Goal: Task Accomplishment & Management: Use online tool/utility

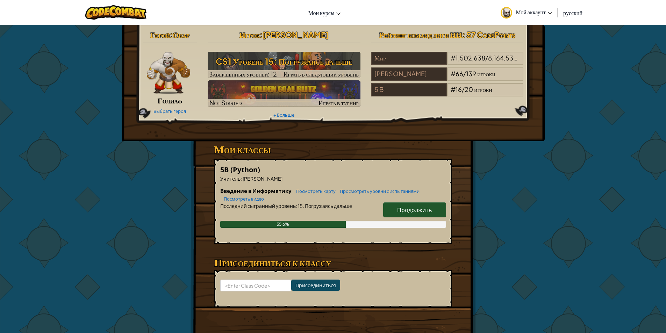
click at [401, 210] on span "Продолжить" at bounding box center [414, 209] width 35 height 7
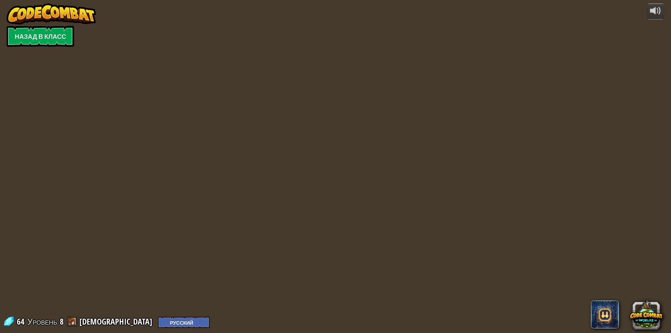
select select "ru"
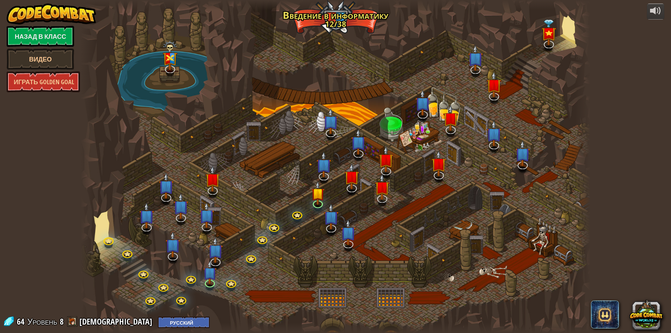
select select "ru"
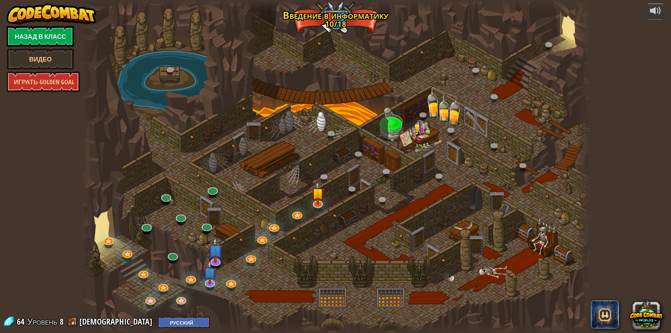
select select "ru"
click at [172, 66] on link at bounding box center [171, 70] width 14 height 14
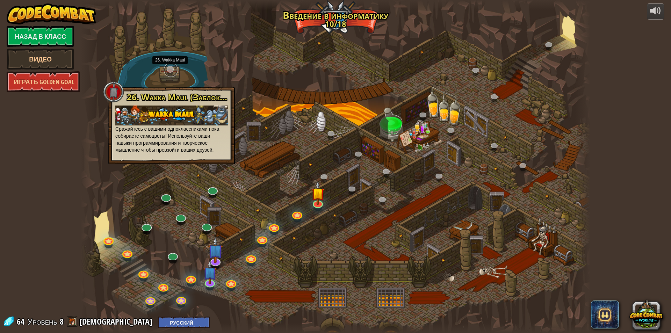
click at [169, 73] on link at bounding box center [171, 70] width 14 height 14
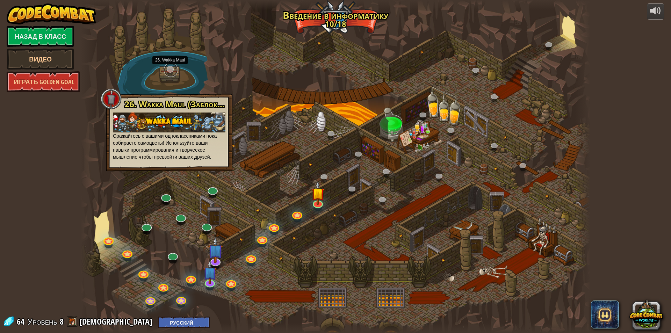
click at [169, 73] on link at bounding box center [171, 70] width 14 height 14
click at [125, 111] on div "26. [PERSON_NAME] (Заблокировано) Сражайтесь с вашими одноклассниками пока соби…" at bounding box center [169, 130] width 113 height 61
drag, startPoint x: 135, startPoint y: 110, endPoint x: 160, endPoint y: 61, distance: 54.7
click at [135, 110] on div "26. [PERSON_NAME] (Заблокировано) Сражайтесь с вашими одноклассниками пока соби…" at bounding box center [169, 130] width 113 height 61
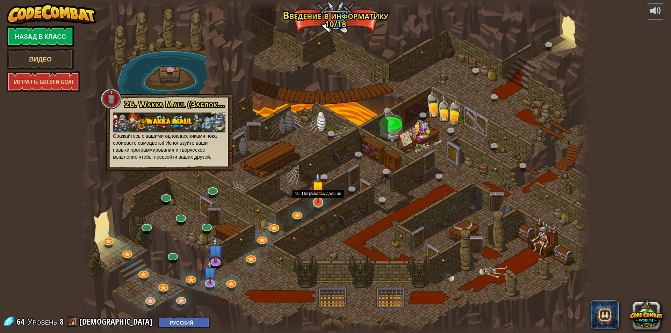
click at [323, 204] on div at bounding box center [318, 203] width 10 height 10
click at [323, 204] on link at bounding box center [317, 202] width 14 height 14
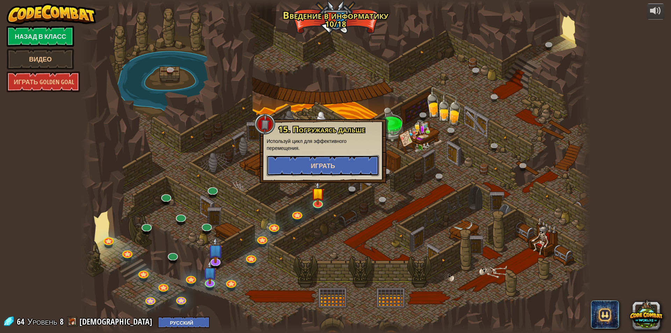
click at [321, 167] on span "Играть" at bounding box center [323, 165] width 24 height 9
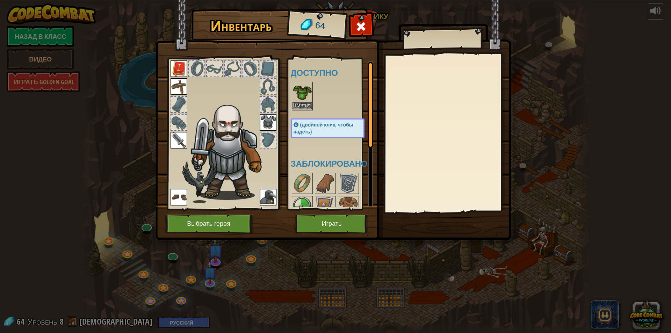
click at [309, 101] on img at bounding box center [303, 92] width 20 height 20
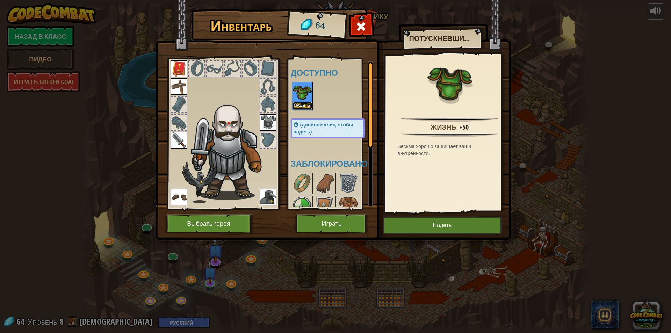
click at [301, 106] on button "Надеть" at bounding box center [303, 105] width 20 height 7
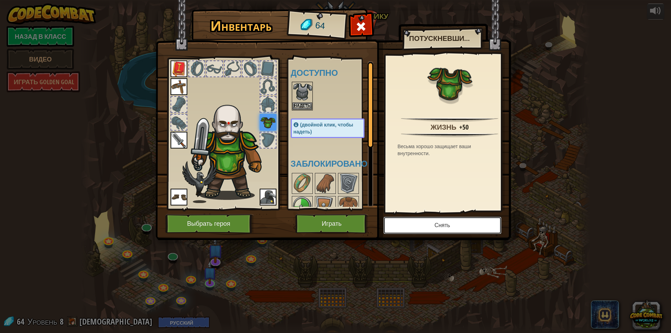
click at [418, 223] on button "Снять" at bounding box center [442, 225] width 118 height 17
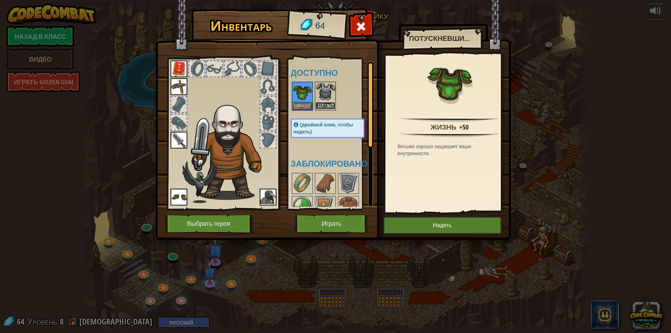
click at [332, 108] on button "Надеть" at bounding box center [326, 105] width 20 height 7
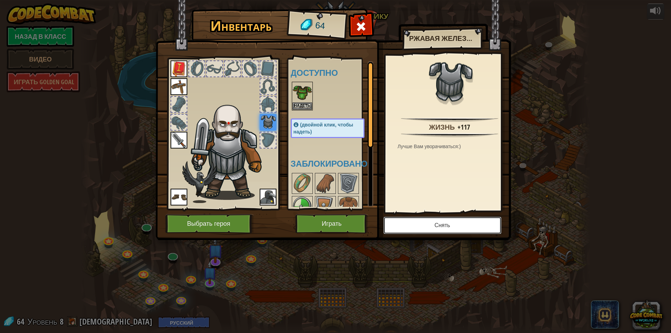
click at [427, 229] on button "Снять" at bounding box center [442, 225] width 118 height 17
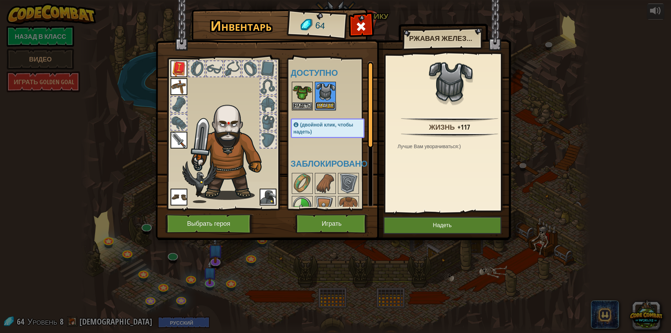
click at [330, 103] on button "Надеть" at bounding box center [326, 105] width 20 height 7
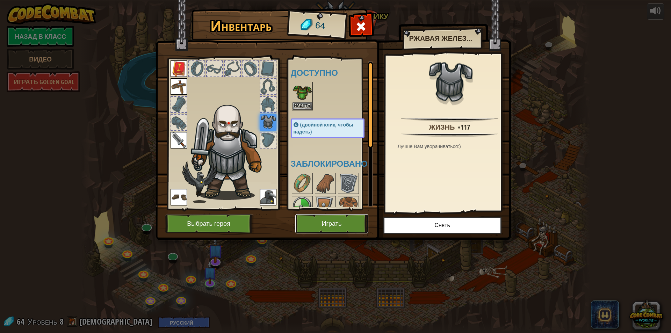
click at [317, 218] on button "Играть" at bounding box center [331, 223] width 73 height 19
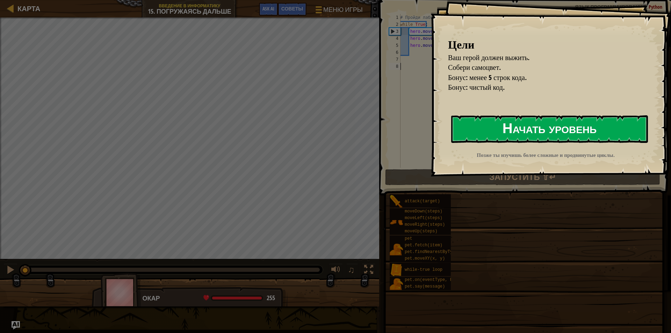
click at [525, 137] on button "Начать уровень" at bounding box center [549, 129] width 197 height 28
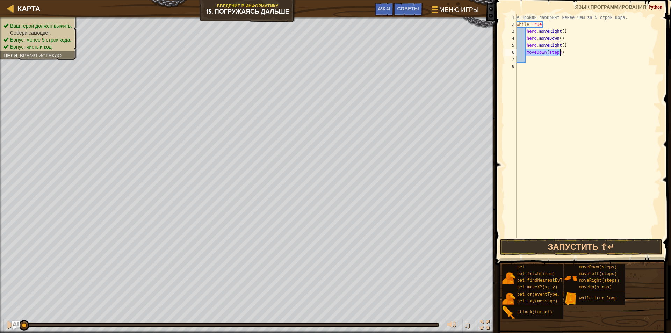
click at [557, 52] on div "# Пройди лабиринт менее чем за 5 строк кода. while True : hero . moveRight ( ) …" at bounding box center [587, 126] width 145 height 224
click at [560, 58] on div "# Пройди лабиринт менее чем за 5 строк кода. while True : hero . moveRight ( ) …" at bounding box center [587, 126] width 145 height 224
click at [561, 240] on button "Запустить ⇧↵" at bounding box center [581, 247] width 163 height 16
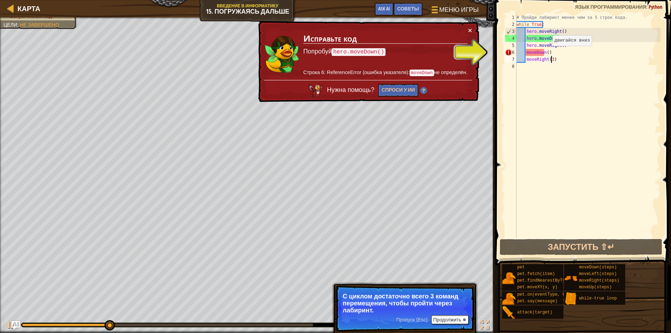
click at [547, 53] on div "# Пройди лабиринт менее чем за 5 строк кода. while True : hero . moveRight ( ) …" at bounding box center [587, 133] width 145 height 238
click at [549, 53] on div "# Пройди лабиринт менее чем за 5 строк кода. while True : hero . moveRight ( ) …" at bounding box center [587, 133] width 145 height 238
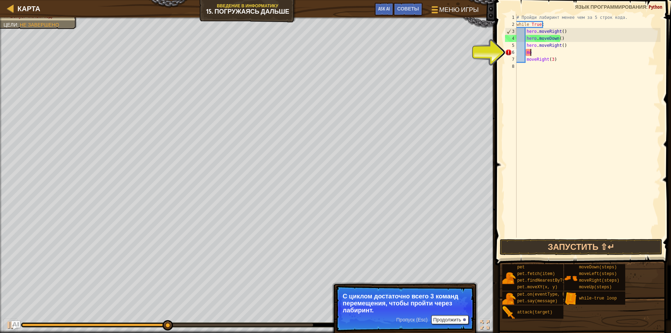
type textarea "m"
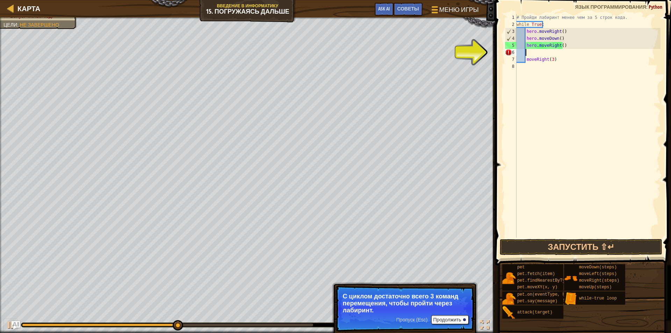
scroll to position [3, 0]
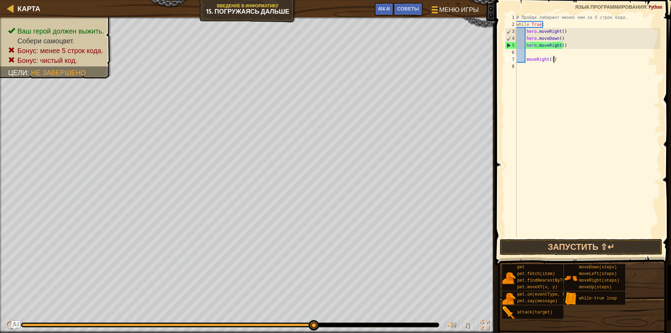
click at [555, 58] on div "# Пройди лабиринт менее чем за 5 строк кода. while True : hero . moveRight ( ) …" at bounding box center [587, 133] width 145 height 238
type textarea "m"
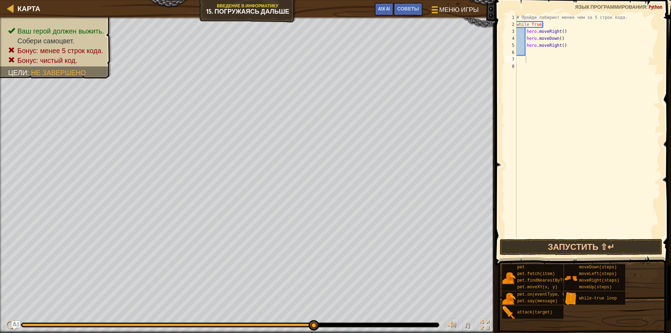
click at [540, 55] on div "# Пройди лабиринт менее чем за 5 строк кода. while True : hero . moveRight ( ) …" at bounding box center [587, 133] width 145 height 238
type textarea "h"
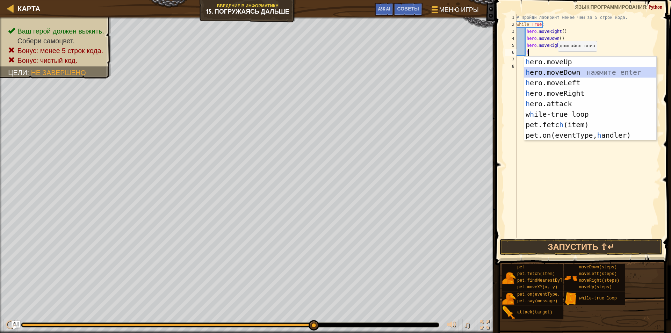
click at [555, 71] on div "h ero.moveUp нажмите enter h ero.moveDown нажмите enter h ero.moveLeft нажмите …" at bounding box center [590, 109] width 132 height 105
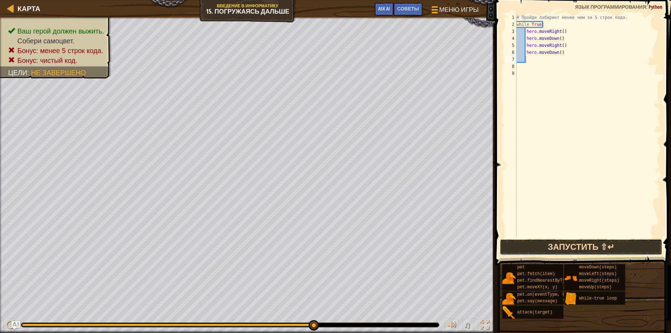
click at [573, 246] on button "Запустить ⇧↵" at bounding box center [581, 247] width 163 height 16
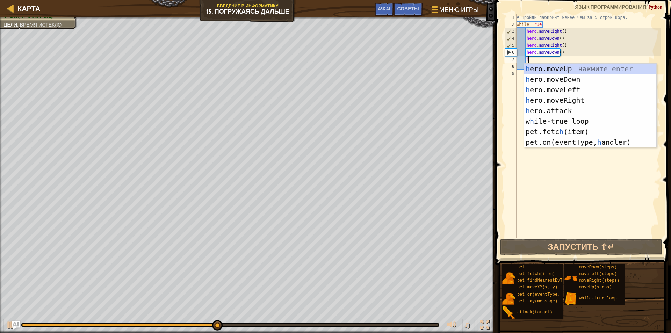
type textarea "h"
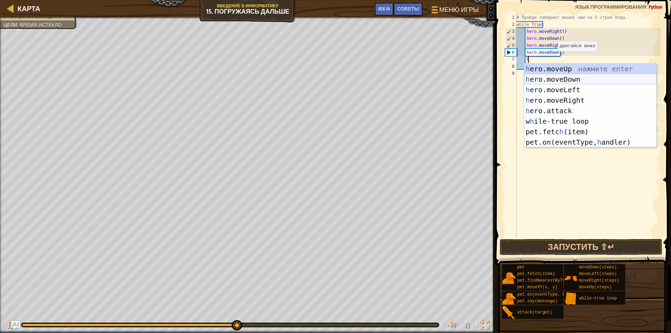
click at [554, 77] on div "h ero.moveUp нажмите enter h ero.moveDown нажмите enter h ero.moveLeft нажмите …" at bounding box center [590, 116] width 132 height 105
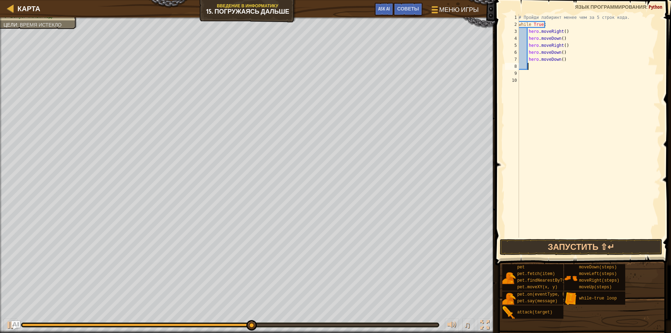
type textarea "h"
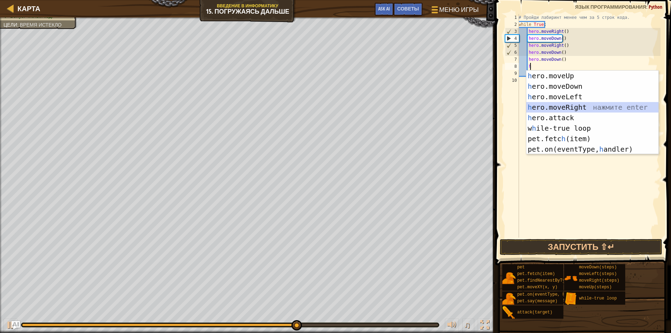
click at [572, 108] on div "h ero.moveUp нажмите enter h ero.moveDown нажмите enter h ero.moveLeft нажмите …" at bounding box center [592, 123] width 132 height 105
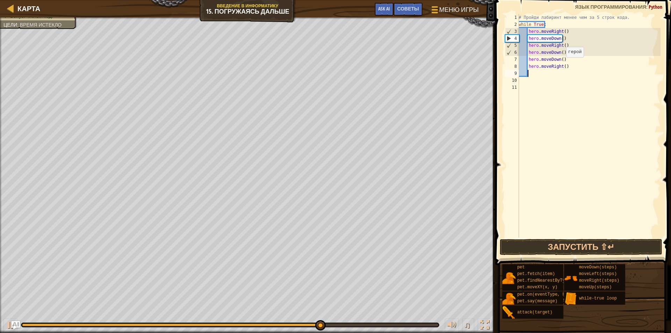
click at [562, 65] on div "# Пройди лабиринт менее чем за 5 строк кода. while True : hero . moveRight ( ) …" at bounding box center [588, 133] width 143 height 238
click at [585, 247] on button "Запустить ⇧↵" at bounding box center [581, 247] width 163 height 16
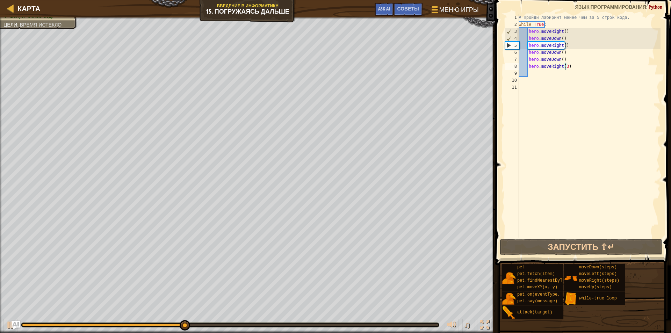
click at [572, 67] on div "# Пройди лабиринт менее чем за 5 строк кода. while True : hero . moveRight ( ) …" at bounding box center [588, 133] width 143 height 238
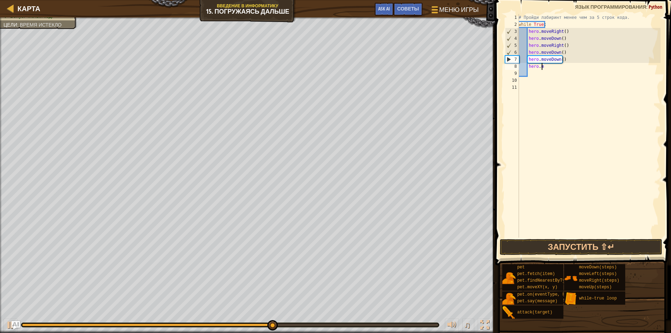
type textarea "h"
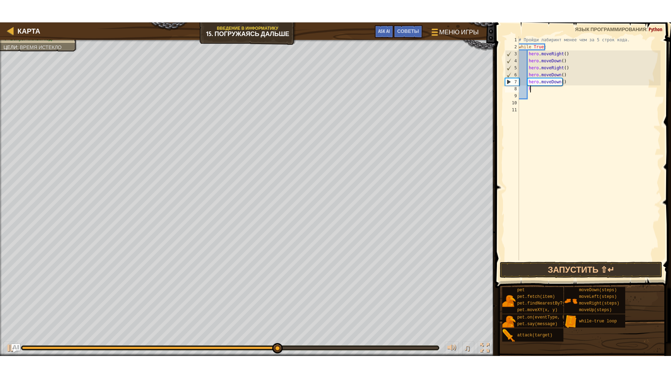
scroll to position [3, 0]
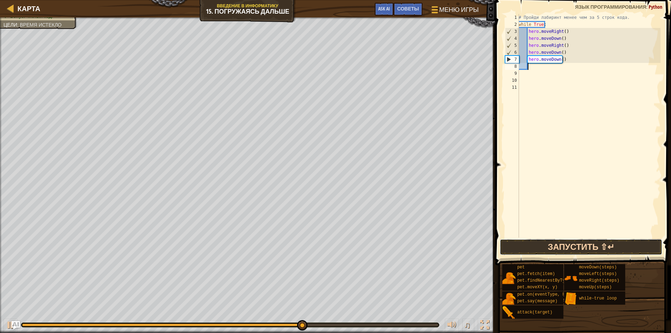
click at [559, 250] on button "Запустить ⇧↵" at bounding box center [581, 247] width 163 height 16
click at [286, 269] on div "Ваш герой должен выжить. Собери самоцвет. Бонус: менее 5 строк кода. Бонус: чис…" at bounding box center [335, 175] width 671 height 316
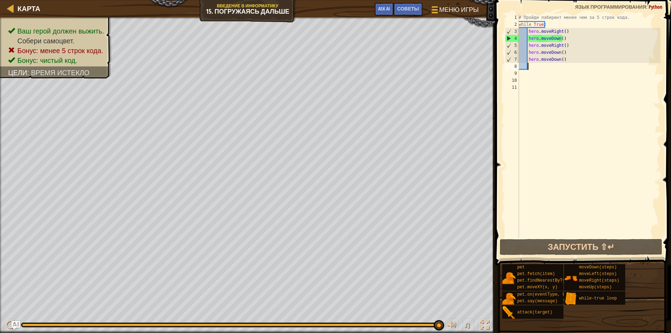
click at [570, 62] on div "# Пройди лабиринт менее чем за 5 строк кода. while True : hero . moveRight ( ) …" at bounding box center [588, 133] width 143 height 238
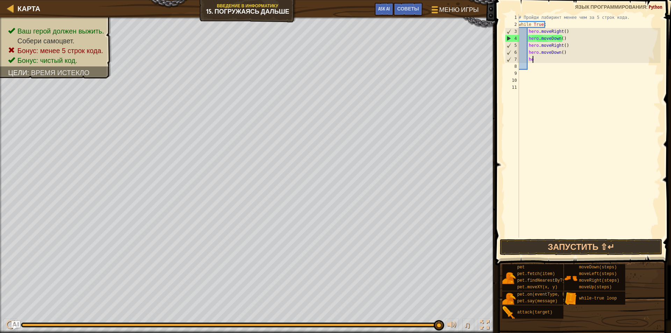
type textarea "h"
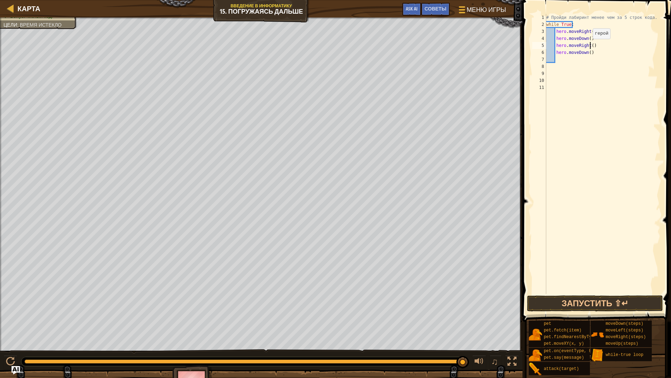
click at [589, 46] on div "# Пройди лабиринт менее чем за 5 строк кода. while True : hero . moveRight ( ) …" at bounding box center [603, 161] width 116 height 294
click at [590, 299] on button "Запустить ⇧↵" at bounding box center [595, 303] width 136 height 16
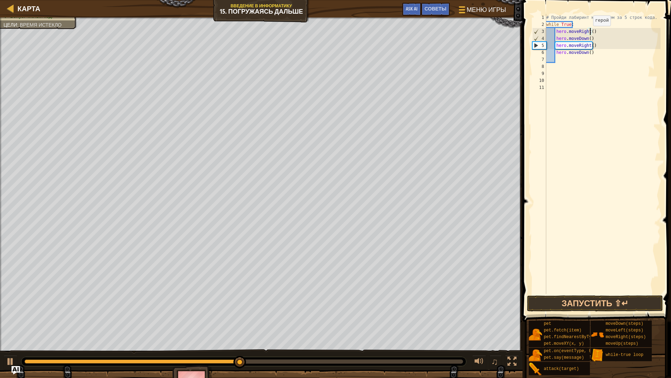
click at [590, 33] on div "# Пройди лабиринт менее чем за 5 строк кода. while True : hero . moveRight ( ) …" at bounding box center [603, 161] width 116 height 294
click at [589, 39] on div "# Пройди лабиринт менее чем за 5 строк кода. while True : hero . moveRight ( 2 …" at bounding box center [603, 161] width 116 height 294
click at [587, 41] on div "# Пройди лабиринт менее чем за 5 строк кода. while True : hero . moveRight ( 2 …" at bounding box center [603, 161] width 116 height 294
click at [594, 52] on div "# Пройди лабиринт менее чем за 5 строк кода. while True : hero . moveRight ( 2 …" at bounding box center [603, 161] width 116 height 294
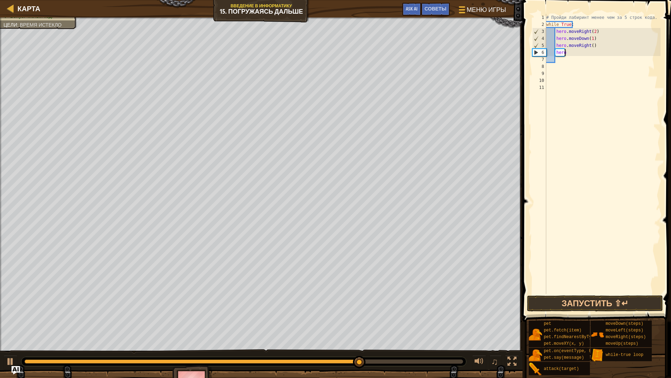
type textarea "h"
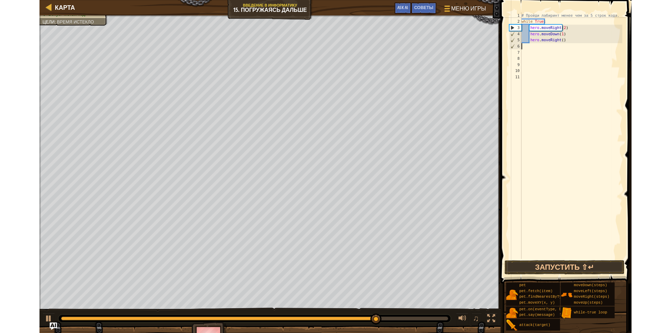
scroll to position [3, 0]
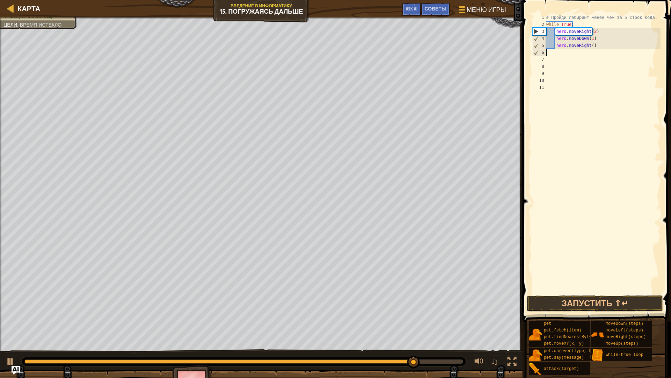
click at [594, 51] on div "# Пройди лабиринт менее чем за 5 строк кода. while True : hero . moveRight ( 2 …" at bounding box center [603, 161] width 116 height 294
click at [595, 43] on div "# Пройди лабиринт менее чем за 5 строк кода. while True : hero . moveRight ( 2 …" at bounding box center [603, 161] width 116 height 294
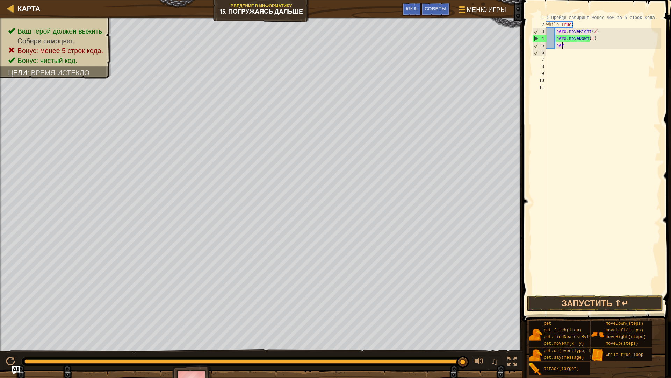
type textarea "h"
click at [586, 305] on button "Запустить ⇧↵" at bounding box center [595, 303] width 136 height 16
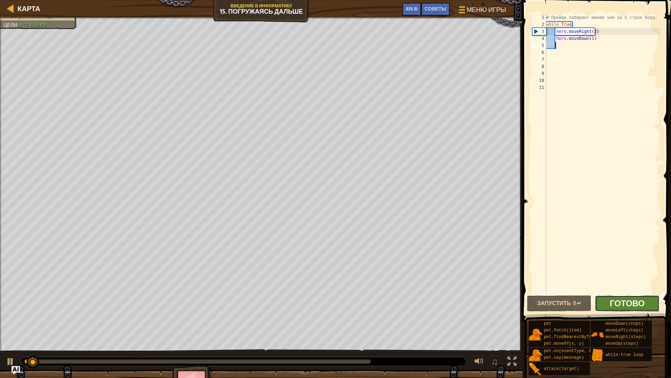
click at [628, 300] on span "Готово" at bounding box center [627, 302] width 35 height 11
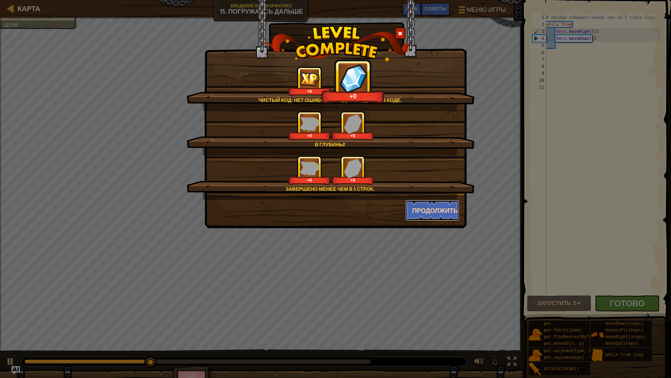
click at [419, 212] on button "Продолжить" at bounding box center [432, 210] width 54 height 21
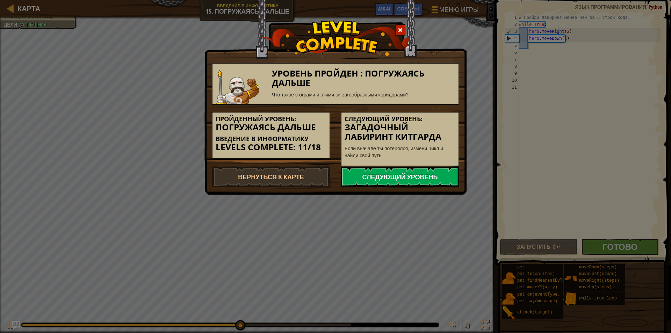
click at [420, 181] on link "Следующий уровень" at bounding box center [400, 176] width 119 height 21
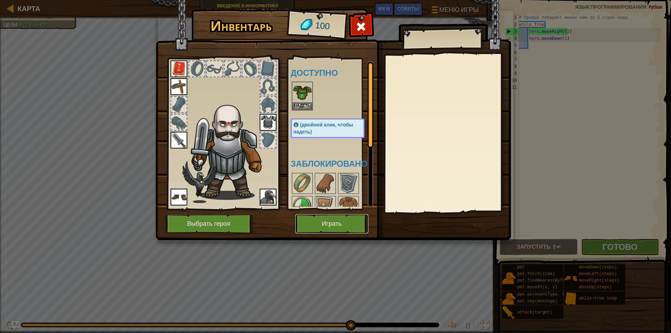
click at [321, 227] on button "Играть" at bounding box center [331, 223] width 73 height 19
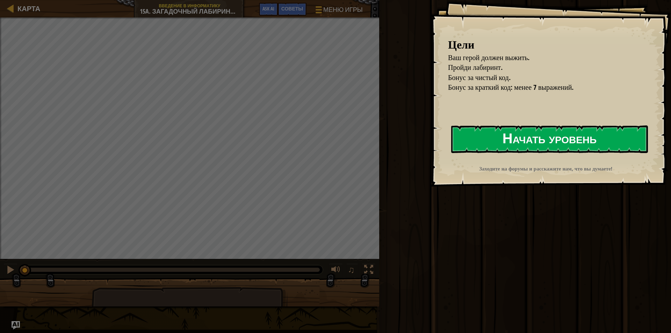
click at [531, 146] on button "Начать уровень" at bounding box center [549, 139] width 197 height 28
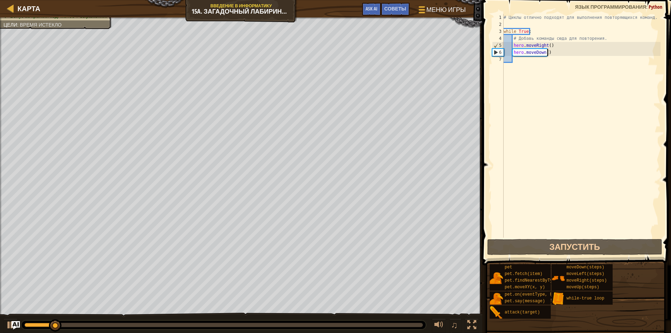
click at [548, 53] on div "# Циклы отлично подходят для выполнения повторяющихся команд. while True : # До…" at bounding box center [581, 133] width 158 height 238
click at [550, 55] on div "# Циклы отлично подходят для выполнения повторяющихся команд. while True : # До…" at bounding box center [581, 133] width 158 height 238
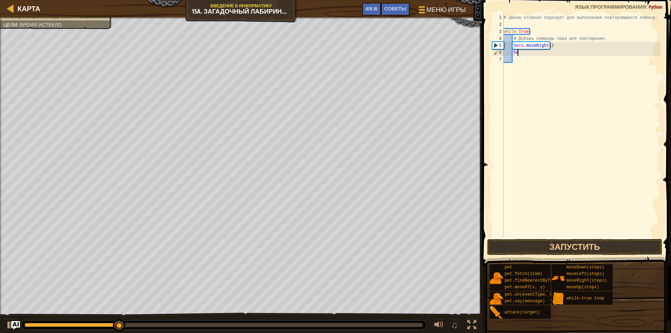
type textarea "h"
click at [523, 247] on button "Запустить" at bounding box center [574, 247] width 175 height 16
click at [545, 50] on div "# Циклы отлично подходят для выполнения повторяющихся команд. while True : # До…" at bounding box center [581, 126] width 158 height 224
click at [541, 58] on div "# Циклы отлично подходят для выполнения повторяющихся команд. while True : # До…" at bounding box center [581, 133] width 158 height 238
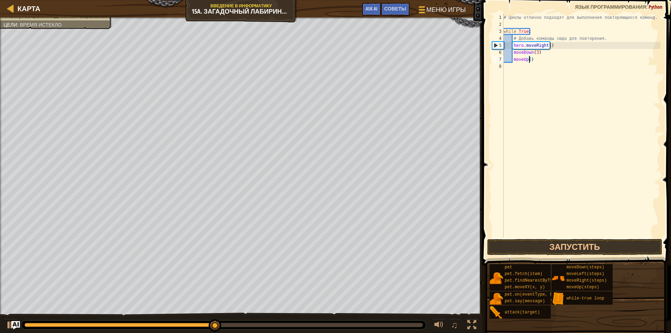
type textarea "moveUp)"
type textarea "9"
click at [534, 60] on div "# Циклы отлично подходят для выполнения повторяющихся команд. while True : # До…" at bounding box center [581, 133] width 158 height 238
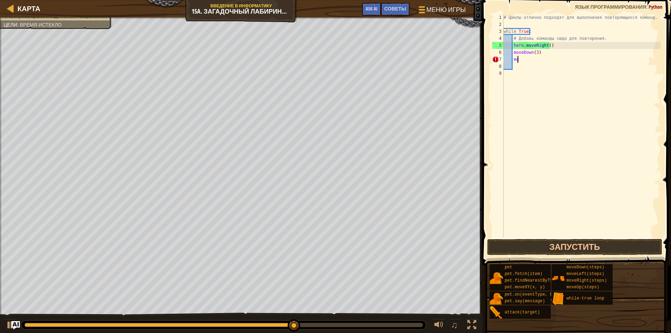
type textarea "m"
click at [519, 57] on div "# Циклы отлично подходят для выполнения повторяющихся команд. while True : # До…" at bounding box center [581, 133] width 158 height 238
type textarea "h"
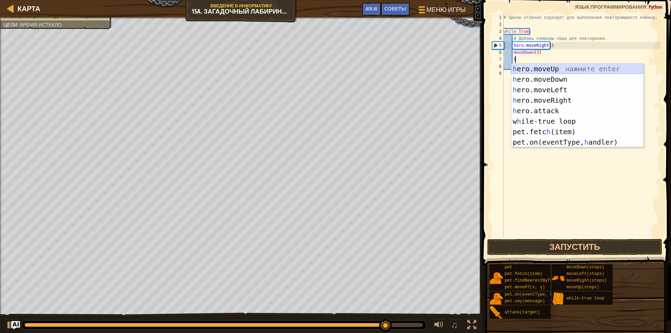
click at [554, 72] on div "h ero.moveUp нажмите enter h ero.moveDown нажмите enter h ero.moveLeft нажмите …" at bounding box center [577, 116] width 132 height 105
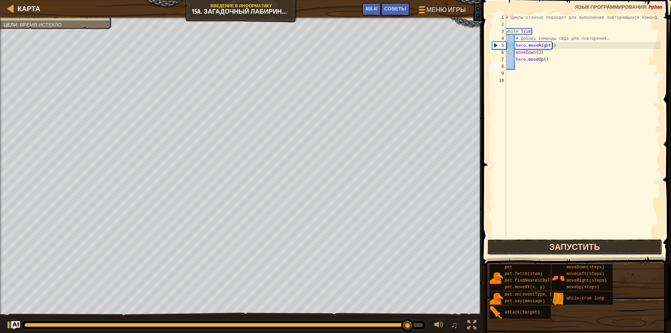
drag, startPoint x: 552, startPoint y: 254, endPoint x: 552, endPoint y: 249, distance: 5.2
click at [552, 253] on button "Запустить" at bounding box center [574, 247] width 175 height 16
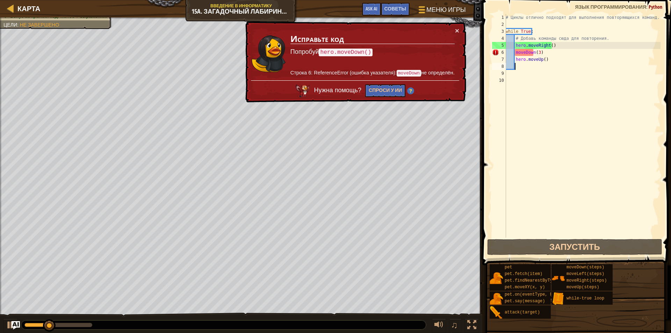
click at [541, 50] on div "# Циклы отлично подходят для выполнения повторяющихся команд. while True : # До…" at bounding box center [582, 133] width 156 height 238
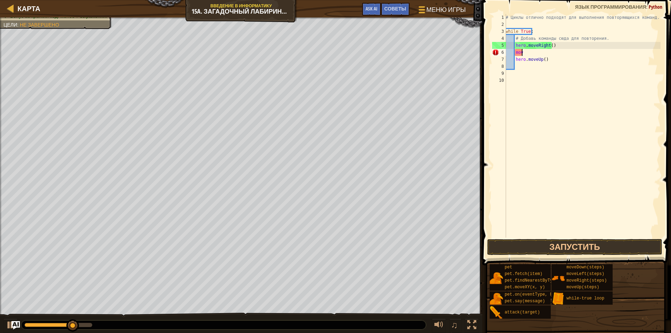
type textarea "m"
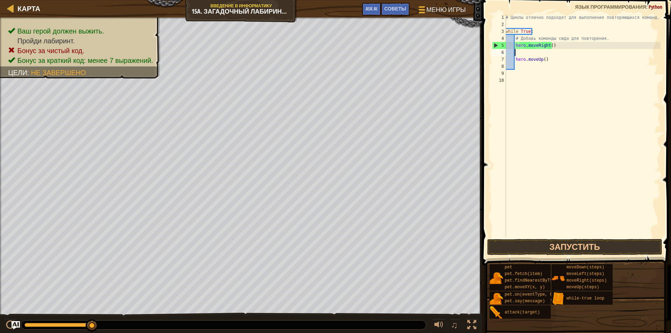
type textarea "h"
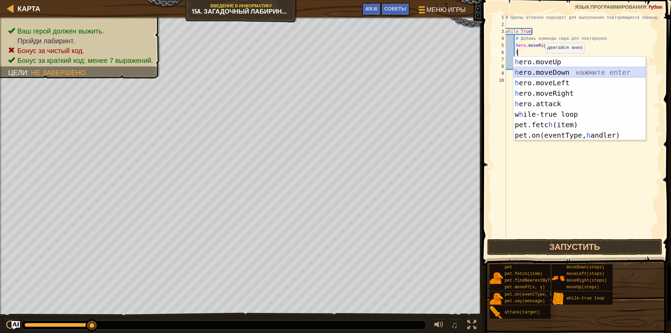
drag, startPoint x: 553, startPoint y: 70, endPoint x: 558, endPoint y: 75, distance: 6.2
click at [557, 74] on div "h ero.moveUp нажмите enter h ero.moveDown нажмите enter h ero.moveLeft нажмите …" at bounding box center [580, 109] width 132 height 105
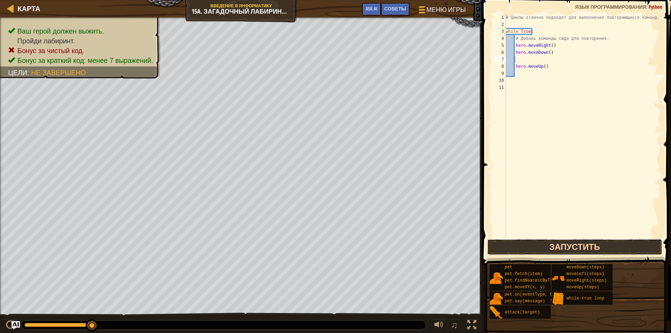
drag, startPoint x: 586, startPoint y: 247, endPoint x: 584, endPoint y: 242, distance: 5.5
click at [586, 247] on button "Запустить" at bounding box center [574, 247] width 175 height 16
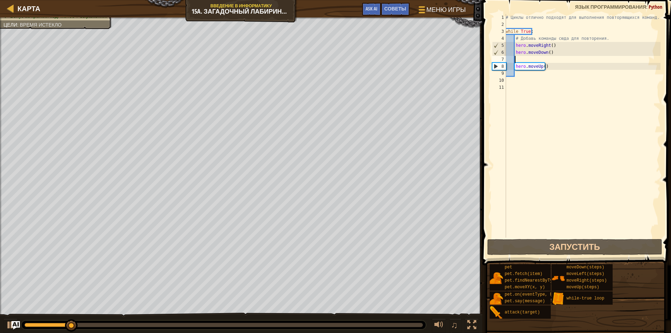
scroll to position [3, 0]
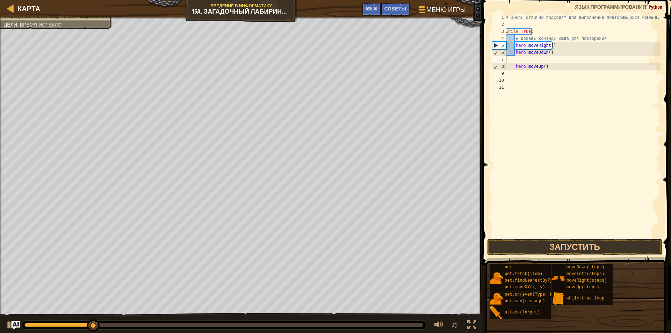
click at [549, 62] on div "# Циклы отлично подходят для выполнения повторяющихся команд. while True : # До…" at bounding box center [582, 133] width 156 height 238
click at [550, 67] on div "# Циклы отлично подходят для выполнения повторяющихся команд. while True : # До…" at bounding box center [582, 133] width 156 height 238
type textarea "h"
type textarea "hero.moveDown()"
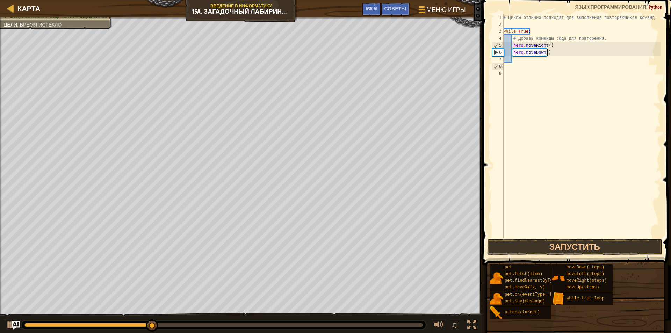
click at [518, 64] on div "# Циклы отлично подходят для выполнения повторяющихся команд. while True : # До…" at bounding box center [581, 133] width 159 height 238
drag, startPoint x: 512, startPoint y: 55, endPoint x: 515, endPoint y: 61, distance: 6.4
click at [515, 60] on div "# Циклы отлично подходят для выполнения повторяющихся команд. while True : # До…" at bounding box center [581, 133] width 159 height 238
type textarea "hero.moveDown()"
click at [515, 61] on div "# Циклы отлично подходят для выполнения повторяющихся команд. while True : # До…" at bounding box center [581, 126] width 159 height 224
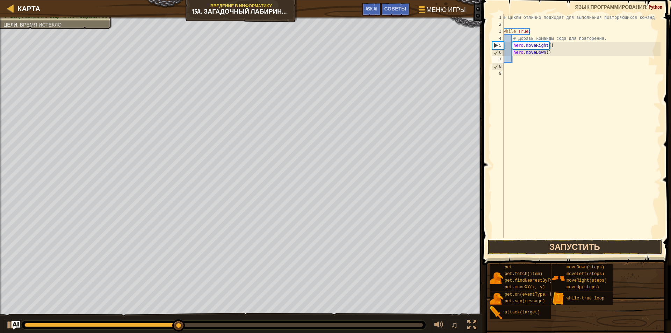
click at [549, 247] on button "Запустить" at bounding box center [574, 247] width 175 height 16
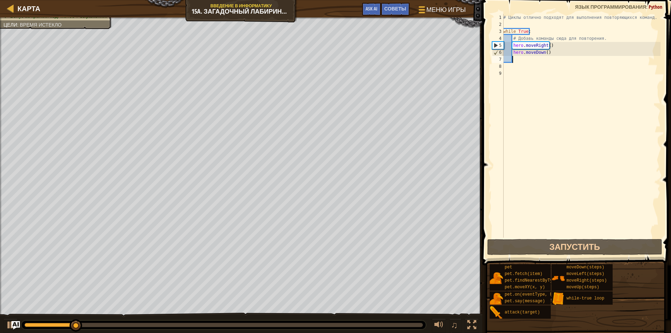
click at [546, 50] on div "# Циклы отлично подходят для выполнения повторяющихся команд. while True : # До…" at bounding box center [581, 133] width 159 height 238
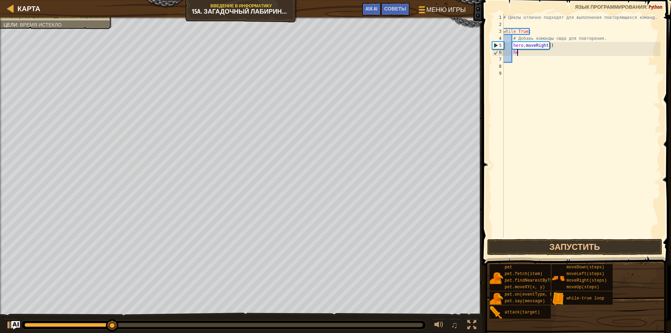
type textarea "h"
